Goal: Task Accomplishment & Management: Manage account settings

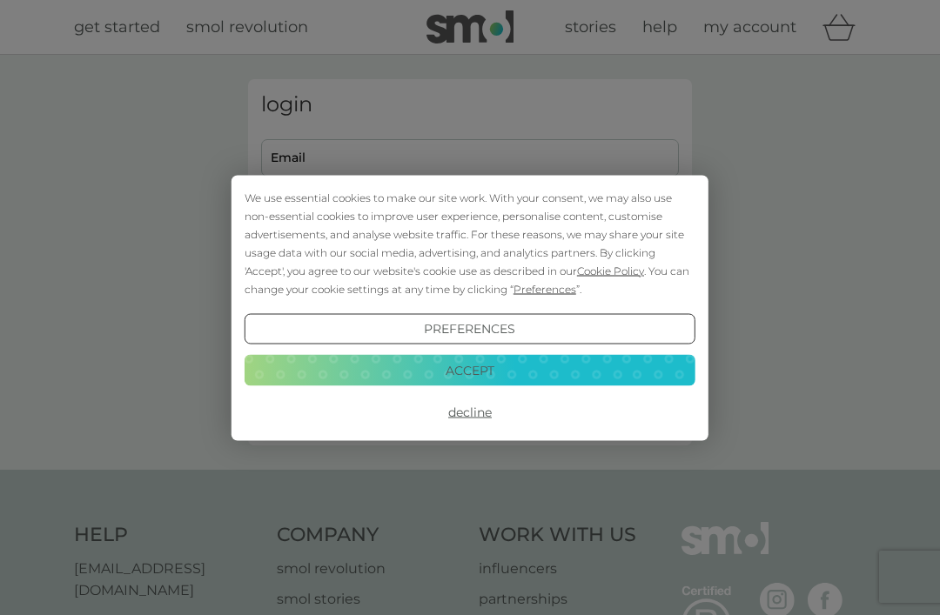
click at [530, 370] on button "Accept" at bounding box center [470, 370] width 451 height 31
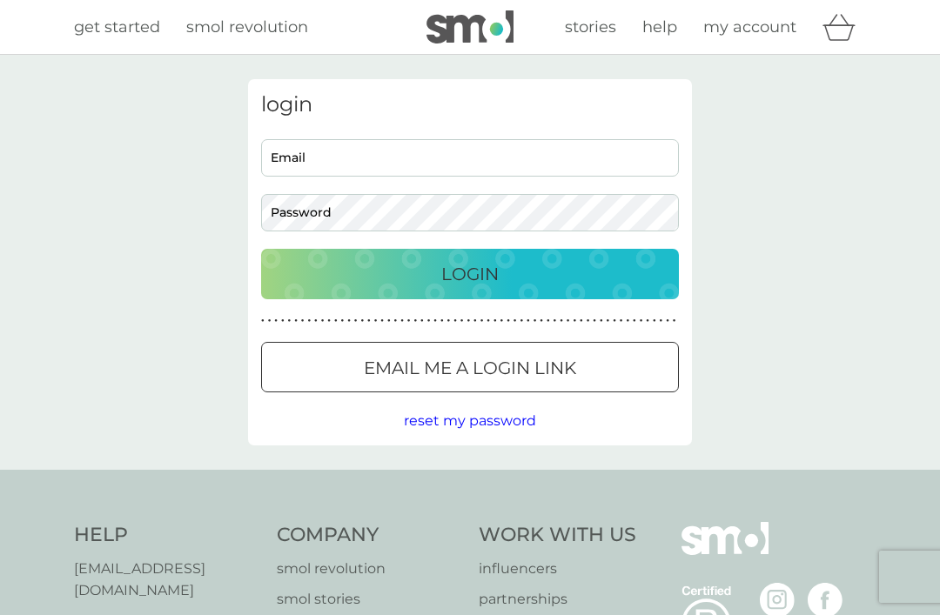
click at [590, 151] on input "Email" at bounding box center [470, 157] width 418 height 37
type input "[EMAIL_ADDRESS][DOMAIN_NAME]"
click at [470, 273] on button "Login" at bounding box center [470, 274] width 418 height 50
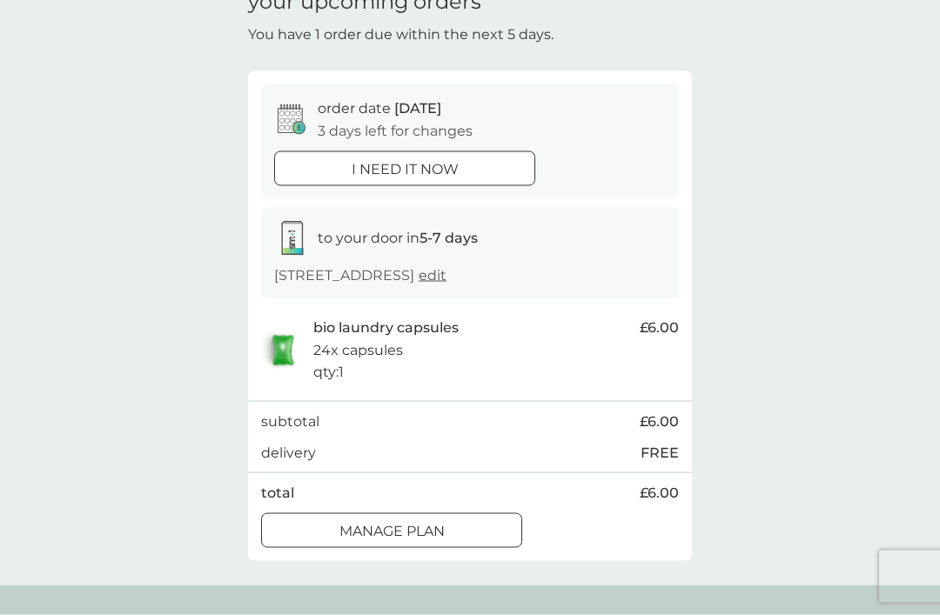
scroll to position [90, 0]
click at [439, 519] on p "Manage plan" at bounding box center [391, 530] width 105 height 23
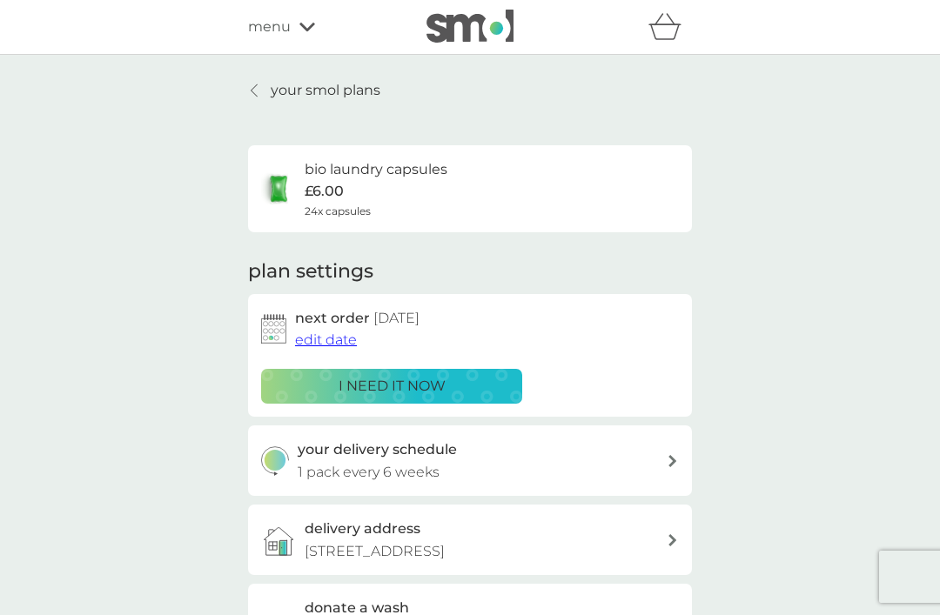
click at [340, 89] on p "your smol plans" at bounding box center [326, 90] width 110 height 23
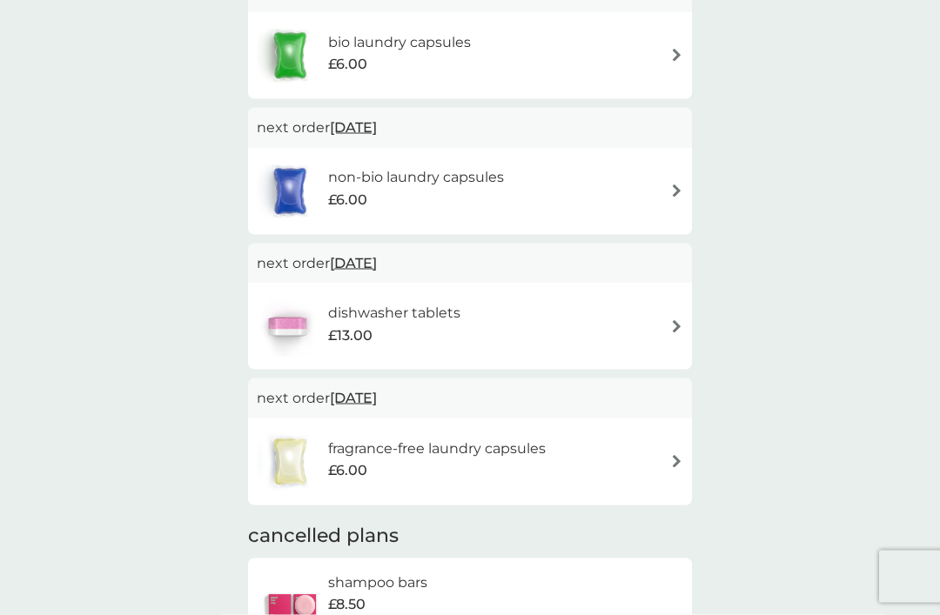
scroll to position [375, 0]
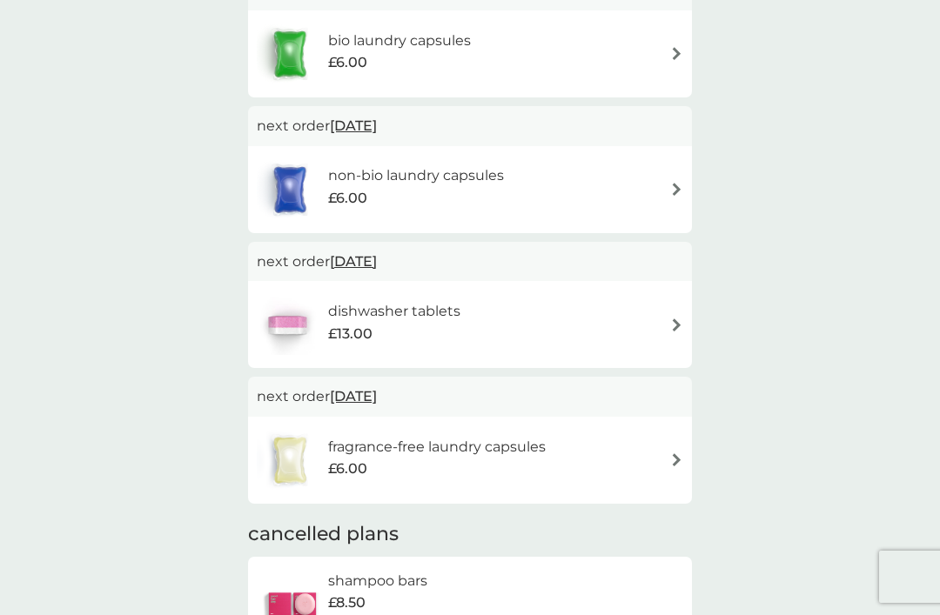
click at [509, 188] on div "non-bio laundry capsules £6.00" at bounding box center [424, 188] width 193 height 49
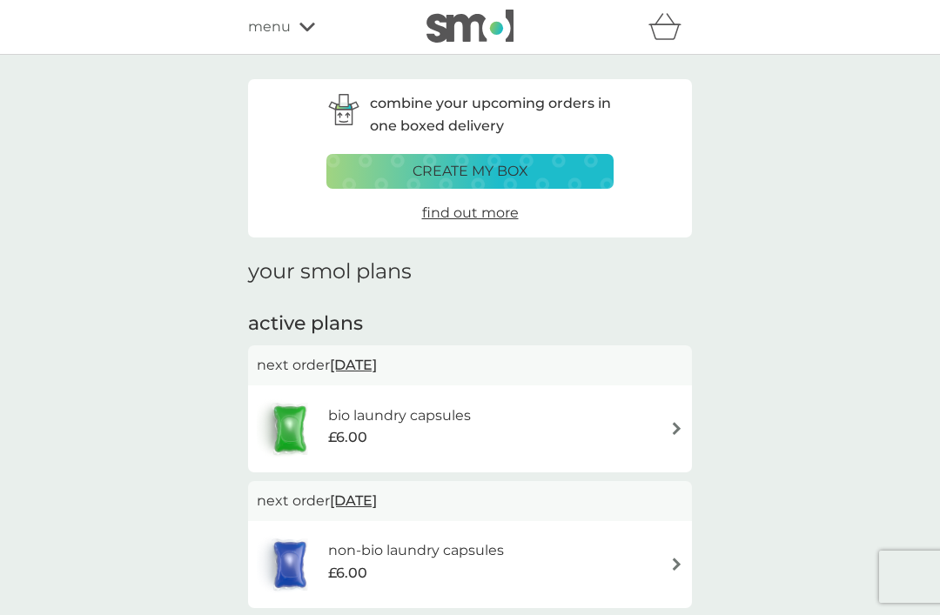
scroll to position [431, 0]
